Goal: Information Seeking & Learning: Check status

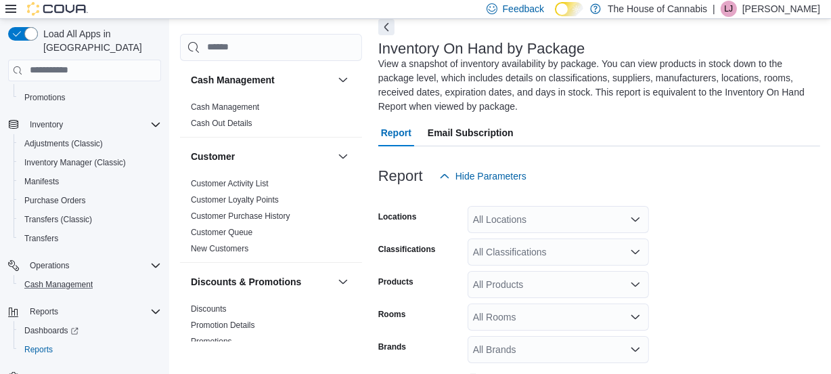
scroll to position [74, 0]
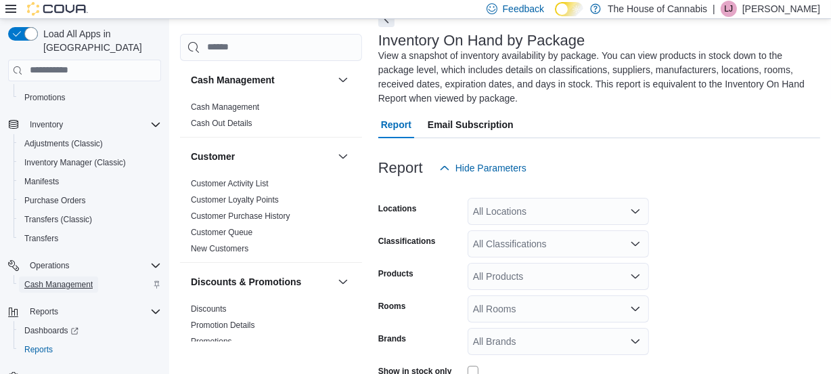
click at [68, 279] on span "Cash Management" at bounding box center [58, 284] width 68 height 11
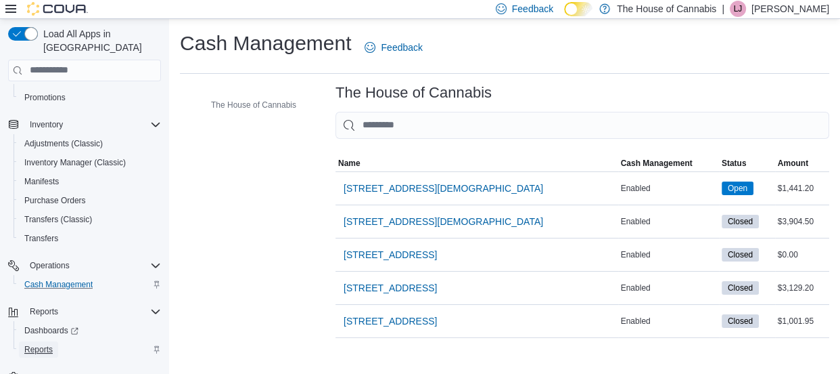
click at [43, 341] on span "Reports" at bounding box center [38, 349] width 28 height 16
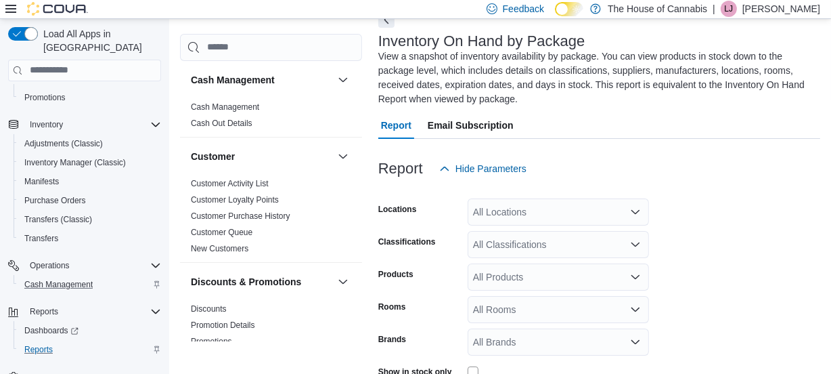
scroll to position [74, 0]
click at [492, 231] on div "All Classifications" at bounding box center [558, 243] width 181 height 27
click at [492, 233] on div "All Classifications" at bounding box center [558, 243] width 181 height 27
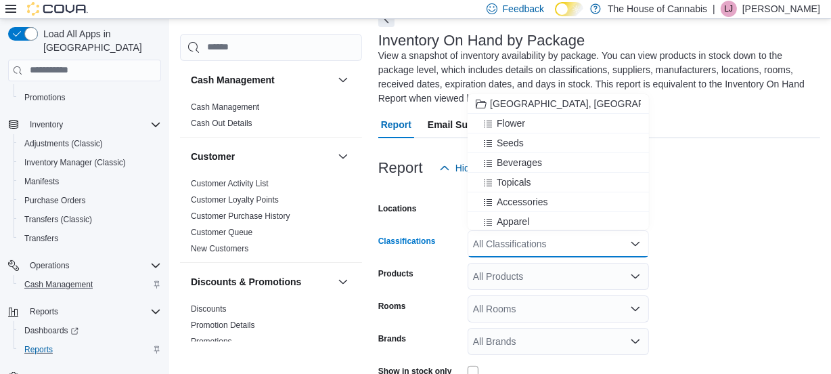
click at [429, 212] on div "Locations" at bounding box center [420, 211] width 84 height 27
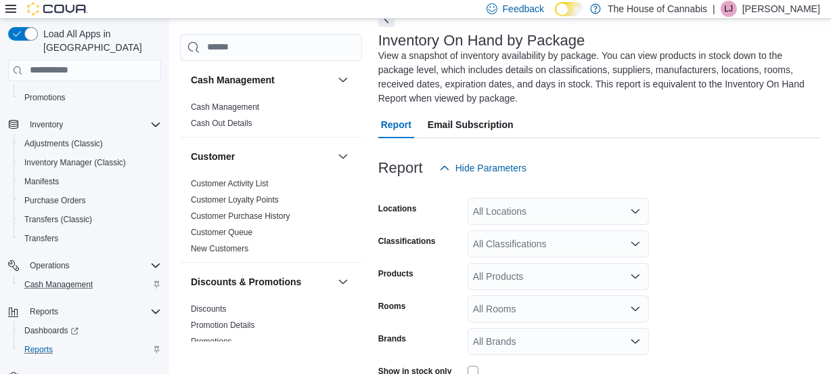
click at [502, 204] on div "All Locations" at bounding box center [558, 211] width 181 height 27
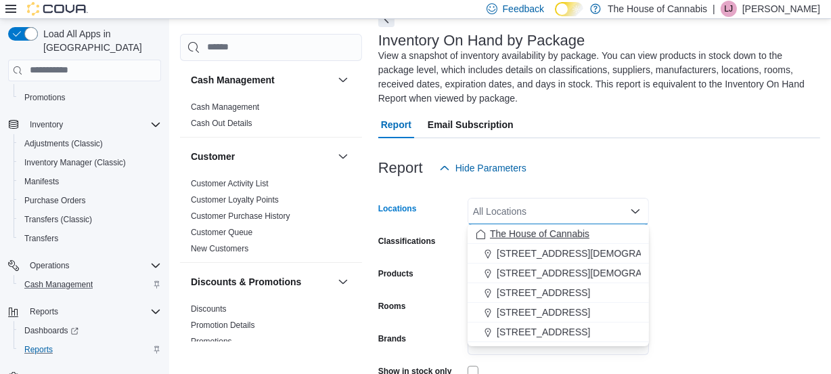
click at [512, 229] on span "The House of Cannabis" at bounding box center [539, 234] width 99 height 14
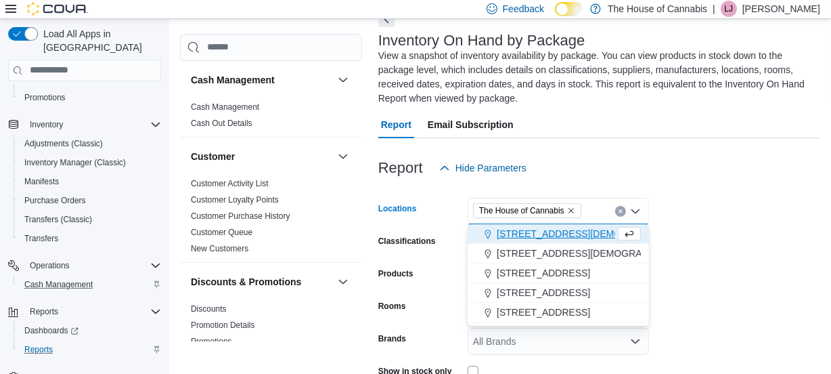
click at [513, 234] on span "[STREET_ADDRESS][DEMOGRAPHIC_DATA]" at bounding box center [597, 234] width 200 height 14
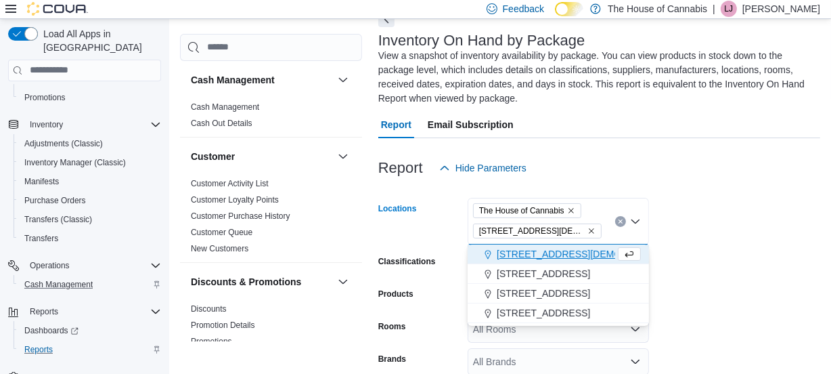
click at [570, 208] on icon "Remove The House of Cannabis from selection in this group" at bounding box center [571, 210] width 8 height 8
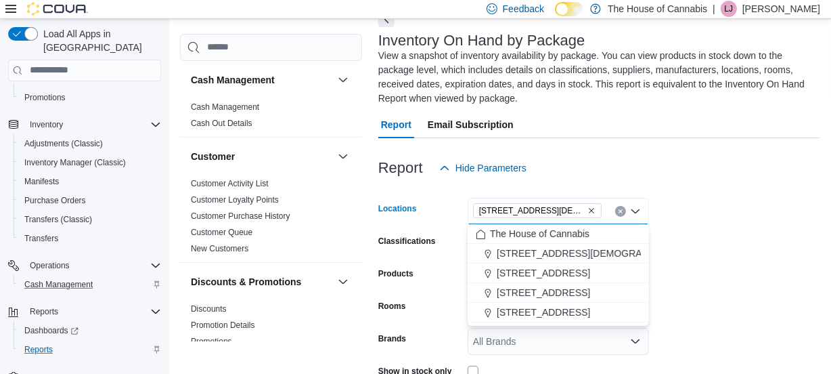
click at [434, 206] on div "Locations" at bounding box center [420, 211] width 84 height 27
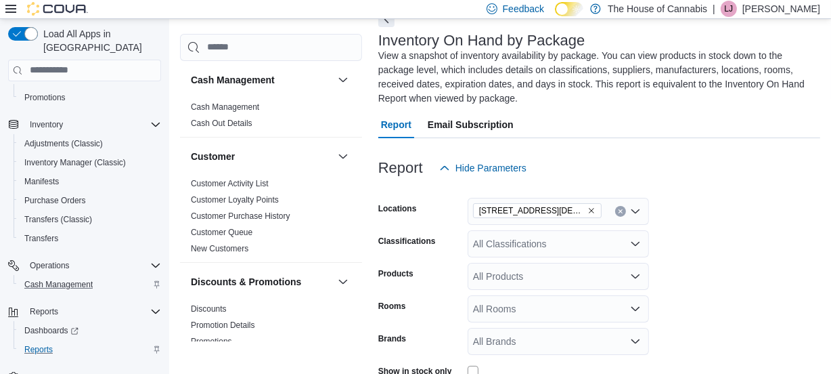
click at [508, 258] on form "Locations [STREET_ADDRESS][DEMOGRAPHIC_DATA] Keswick Classifications All Classi…" at bounding box center [599, 313] width 442 height 264
click at [510, 249] on div "All Classifications" at bounding box center [558, 243] width 181 height 27
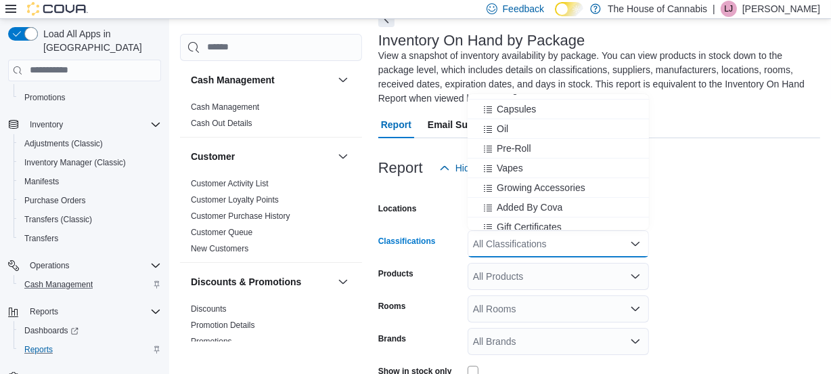
scroll to position [198, 0]
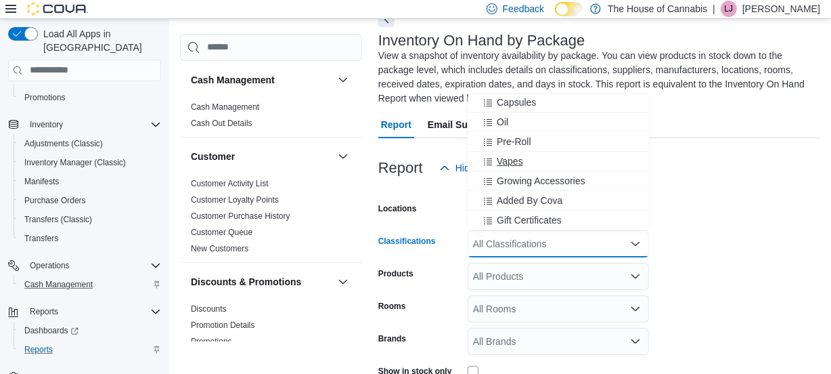
click at [521, 155] on span "Vapes" at bounding box center [510, 161] width 26 height 14
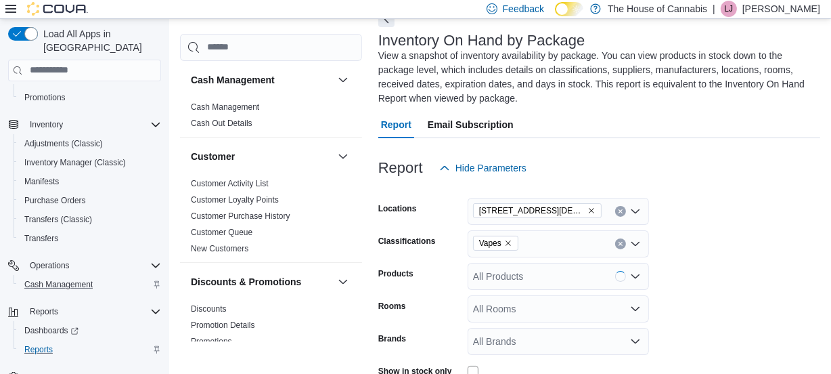
click at [696, 268] on form "Locations [STREET_ADDRESS][DEMOGRAPHIC_DATA] Keswick Classifications Vapes Prod…" at bounding box center [599, 313] width 442 height 264
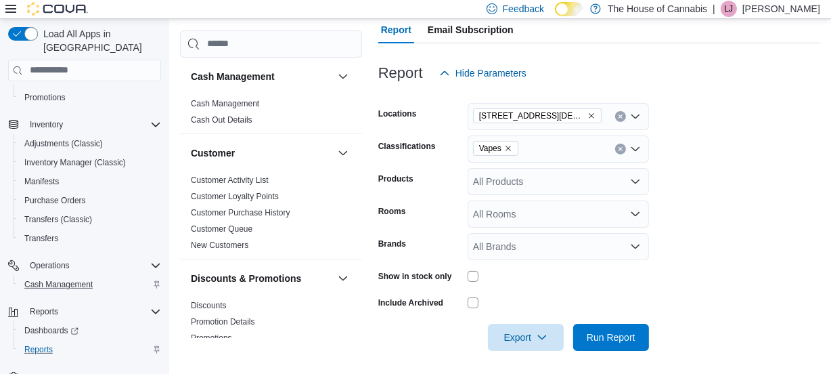
scroll to position [172, 0]
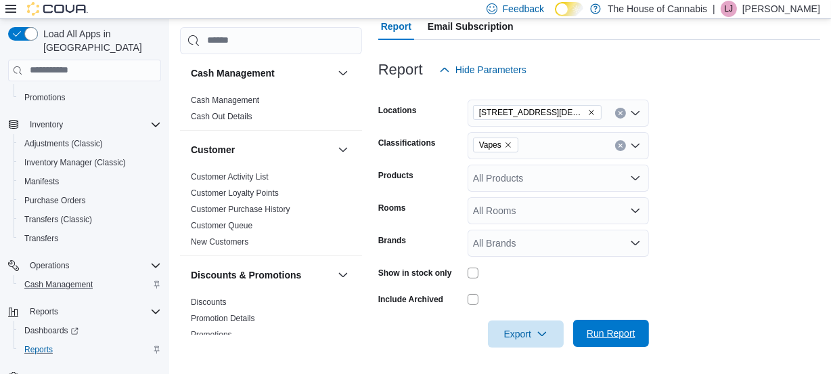
click at [606, 331] on span "Run Report" at bounding box center [611, 333] width 49 height 14
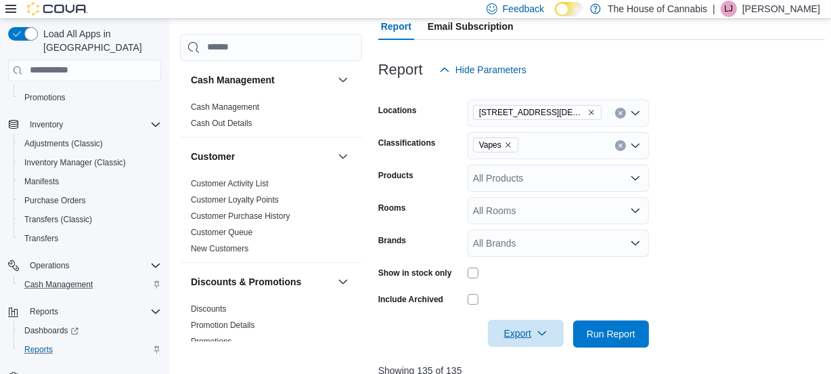
click at [524, 327] on span "Export" at bounding box center [526, 332] width 60 height 27
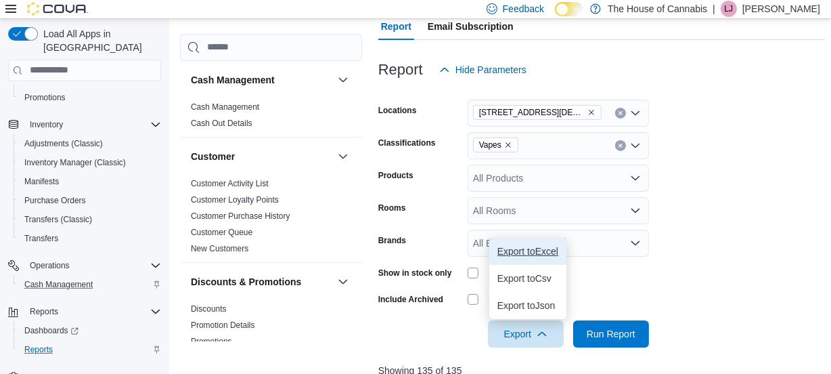
click at [540, 244] on button "Export to Excel" at bounding box center [527, 251] width 77 height 27
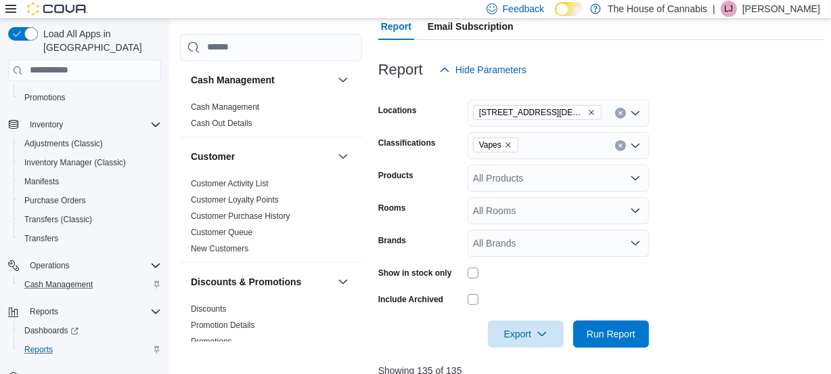
click at [729, 142] on form "Locations [STREET_ADDRESS][DEMOGRAPHIC_DATA] Keswick Classifications Vapes Prod…" at bounding box center [601, 215] width 447 height 264
